Goal: Information Seeking & Learning: Learn about a topic

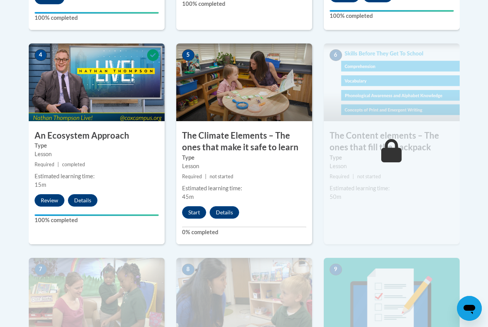
scroll to position [469, 0]
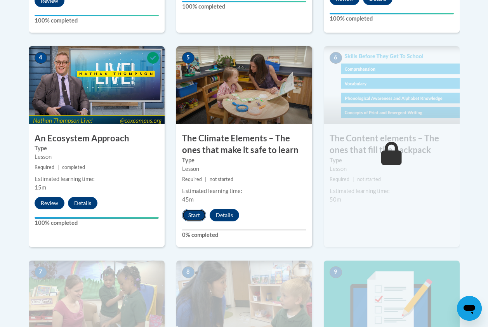
click at [196, 212] on button "Start" at bounding box center [194, 215] width 24 height 12
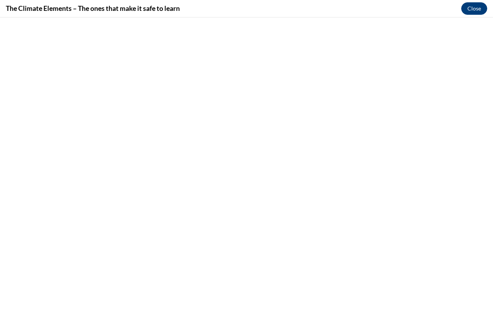
click at [482, 13] on button "Close" at bounding box center [475, 8] width 26 height 12
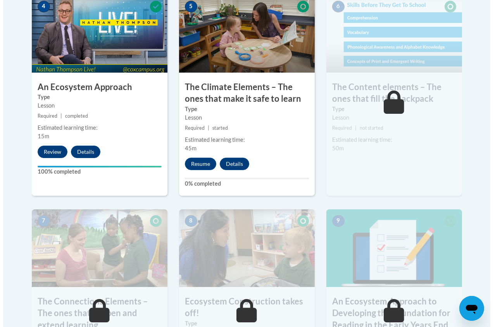
scroll to position [510, 0]
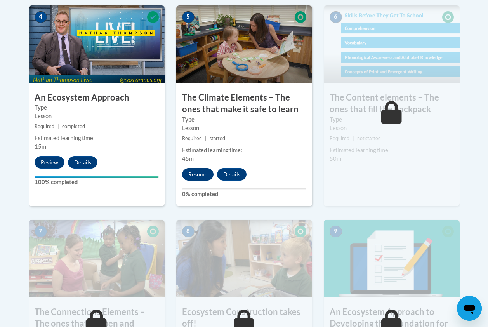
click at [199, 173] on button "Resume" at bounding box center [197, 174] width 31 height 12
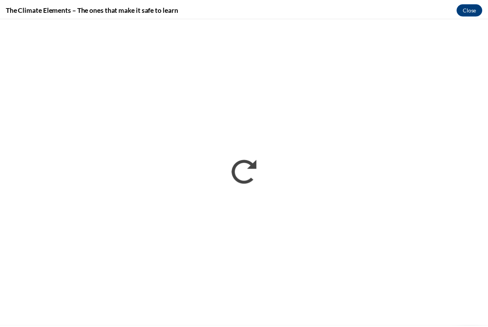
scroll to position [0, 0]
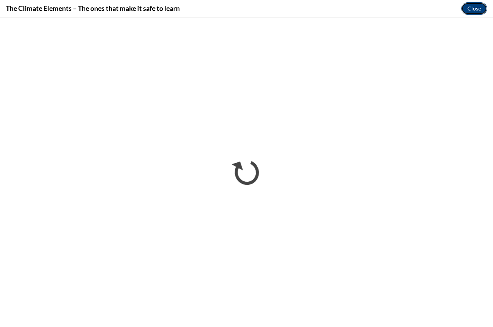
click at [473, 11] on button "Close" at bounding box center [475, 8] width 26 height 12
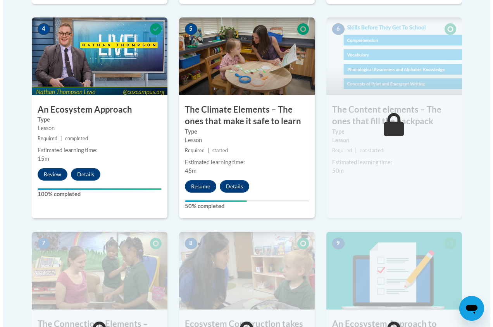
scroll to position [497, 0]
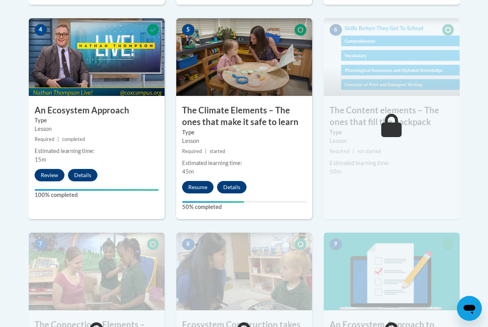
click at [200, 189] on button "Resume" at bounding box center [197, 187] width 31 height 12
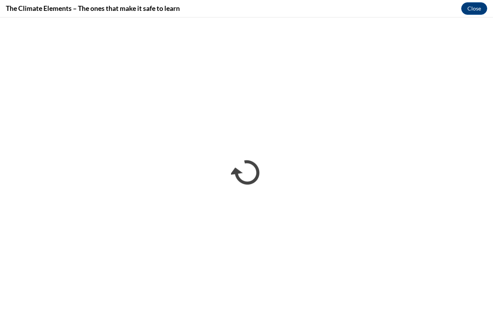
scroll to position [0, 0]
